Goal: Task Accomplishment & Management: Manage account settings

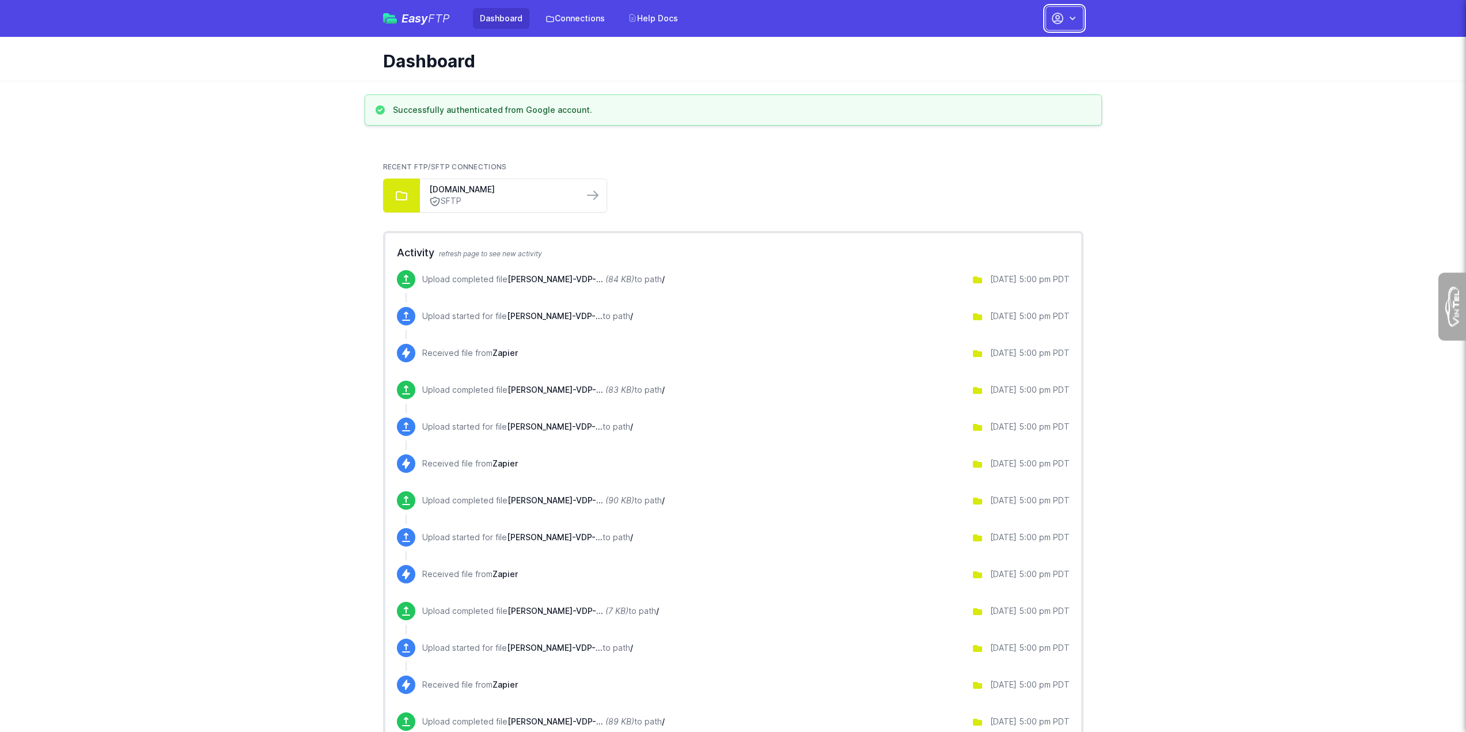
click at [1066, 22] on button "button" at bounding box center [1065, 18] width 38 height 24
click at [1020, 50] on link "Account Settings" at bounding box center [1028, 47] width 111 height 21
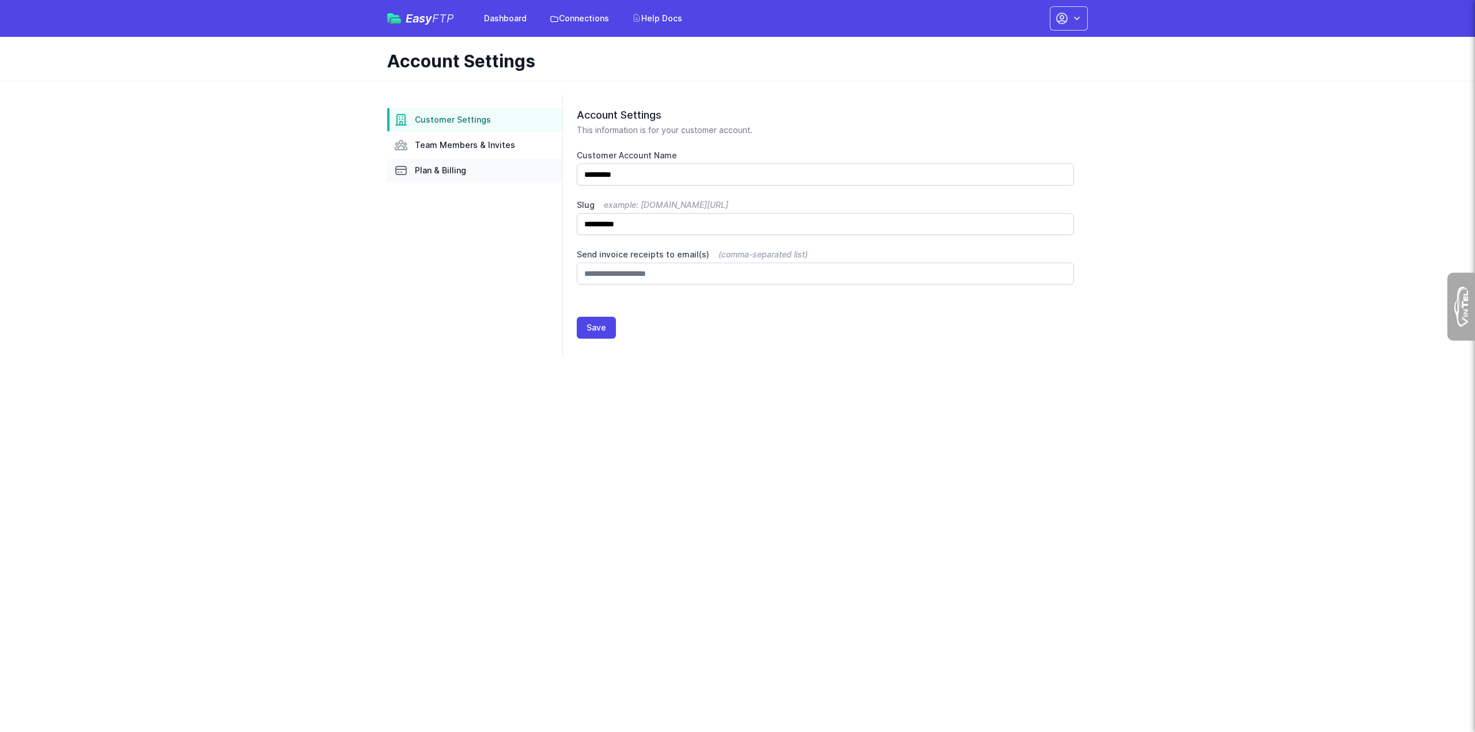
click at [426, 174] on span "Plan & Billing" at bounding box center [440, 171] width 51 height 12
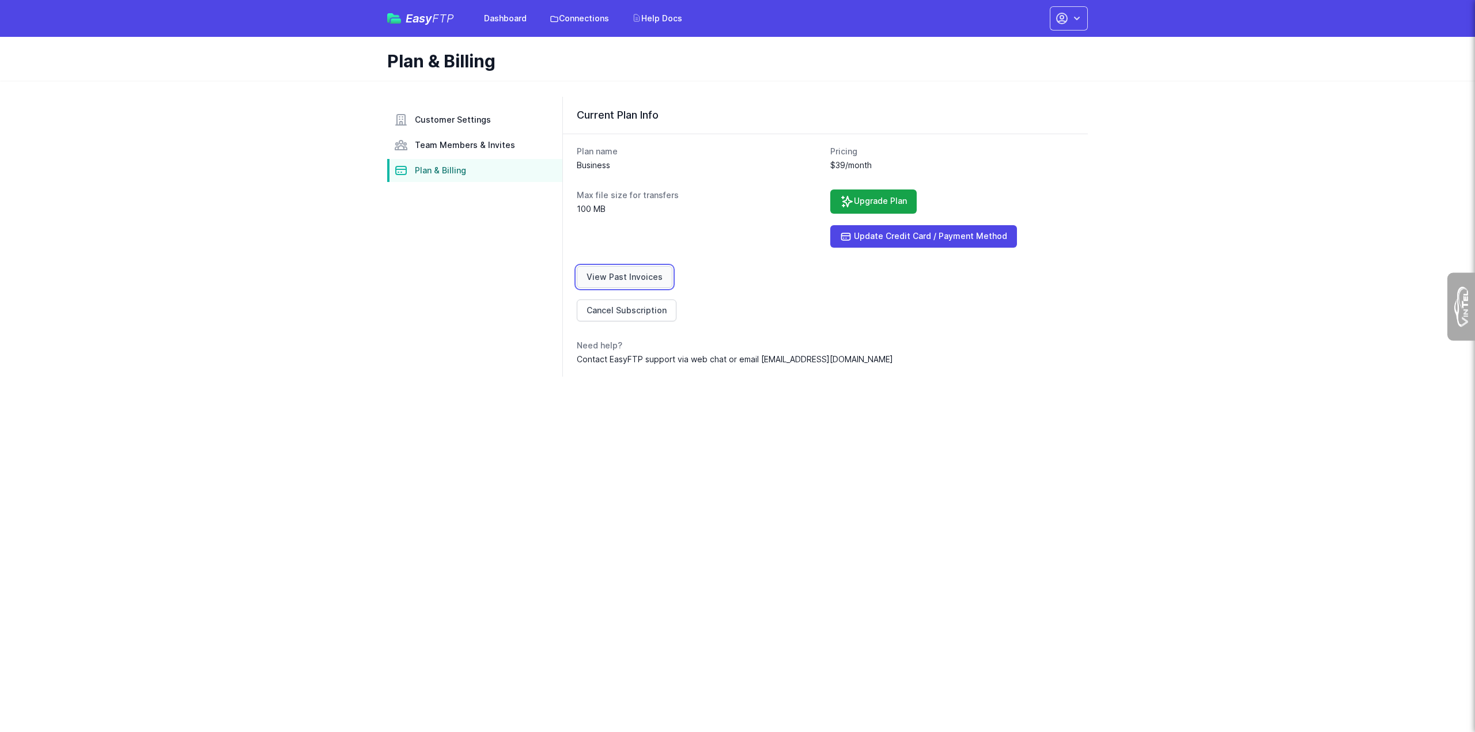
click at [603, 269] on link "View Past Invoices" at bounding box center [625, 277] width 96 height 22
